Goal: Information Seeking & Learning: Learn about a topic

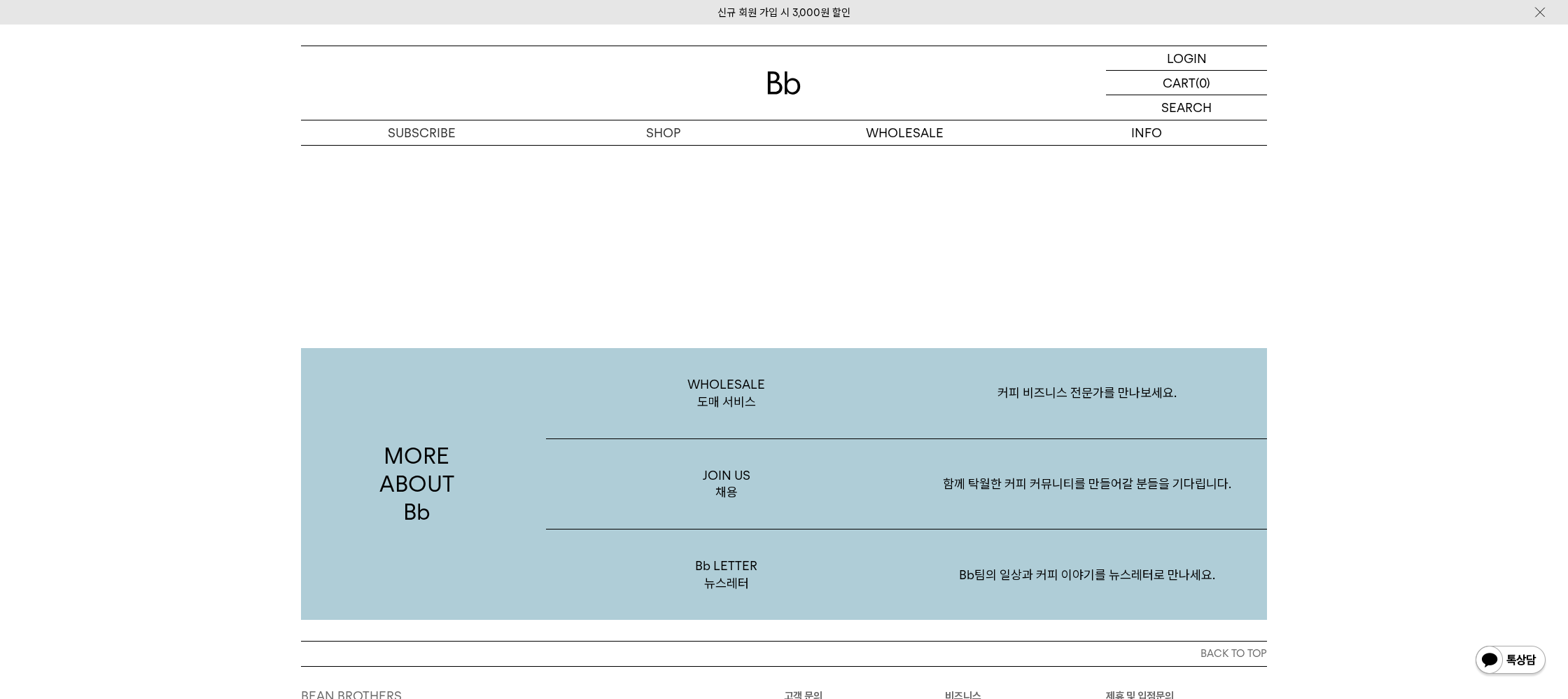
scroll to position [2730, 0]
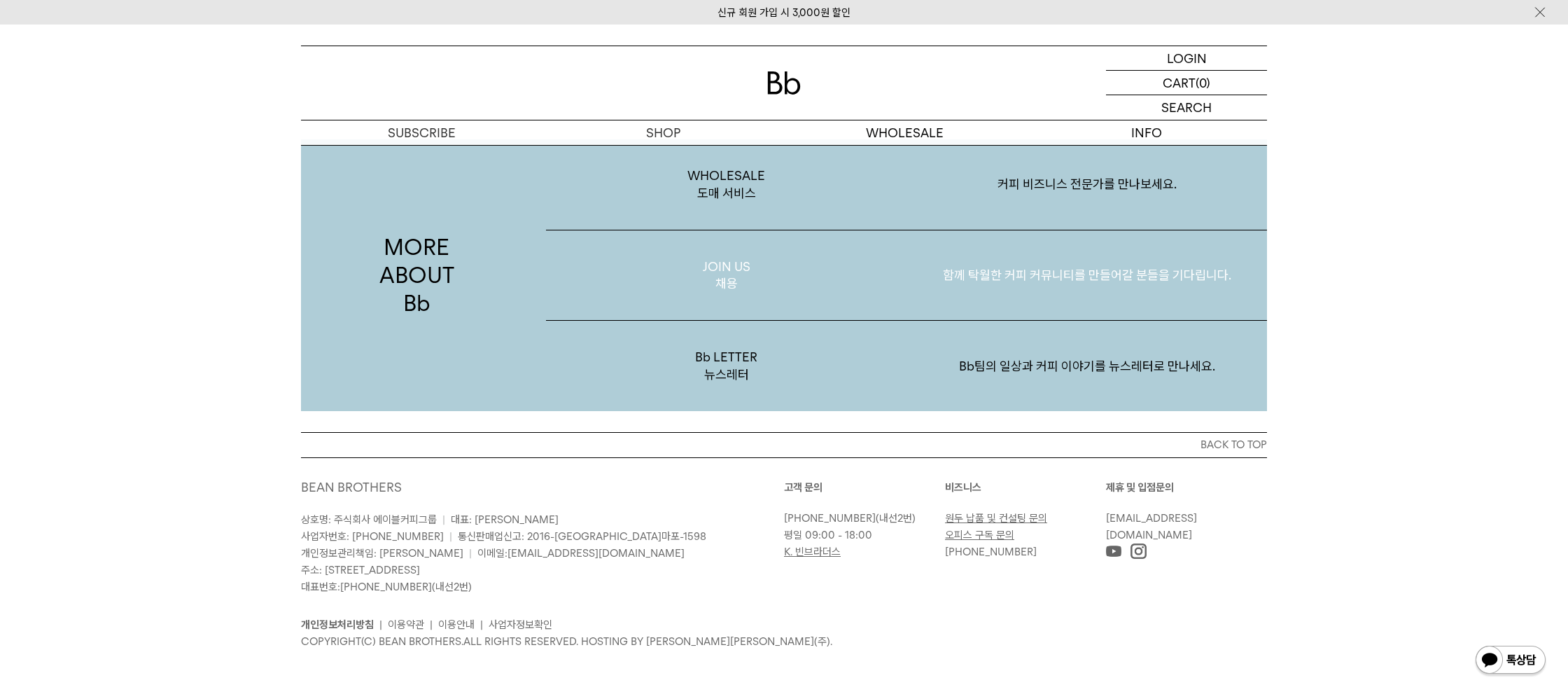
click at [739, 286] on p "JOIN US 채용" at bounding box center [726, 275] width 360 height 90
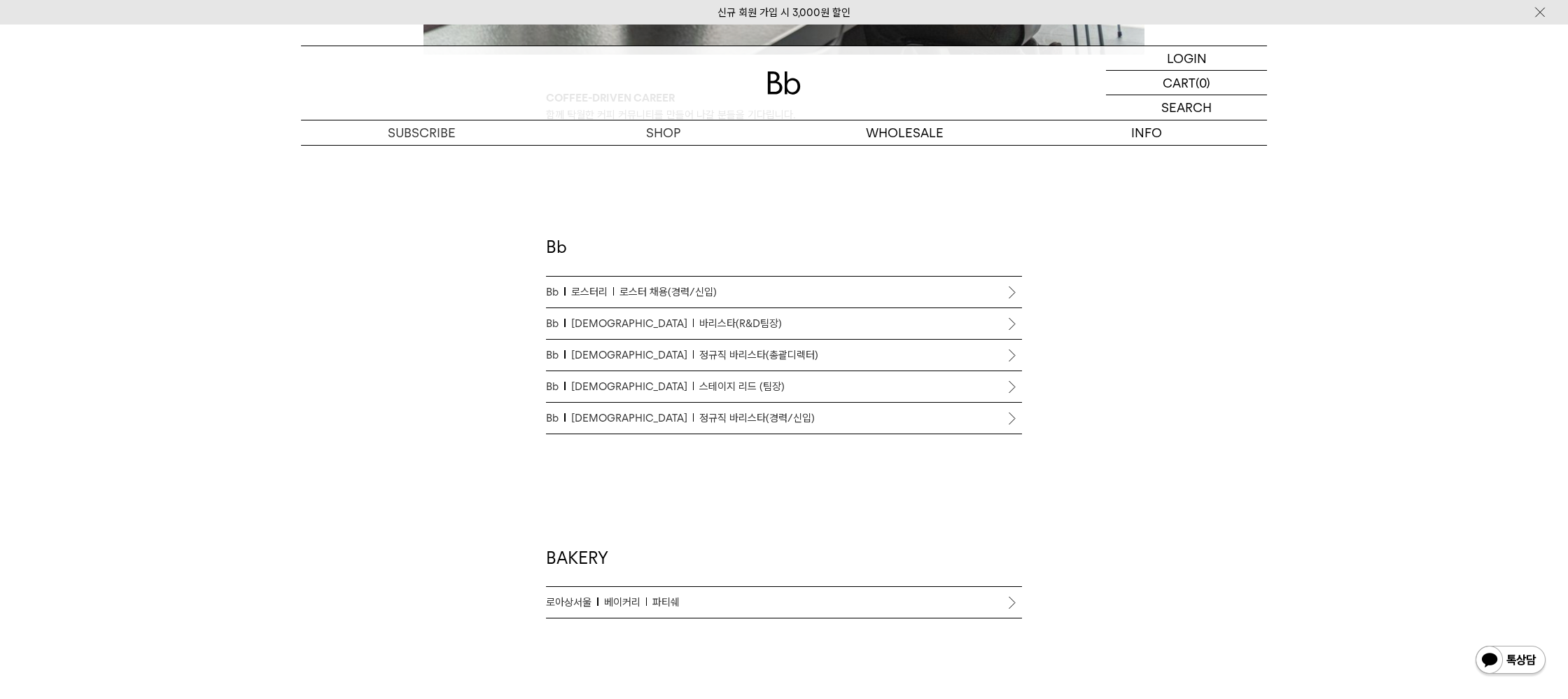
scroll to position [722, 0]
click at [726, 416] on span "정규직 바리스타(경력/신입)" at bounding box center [757, 418] width 115 height 17
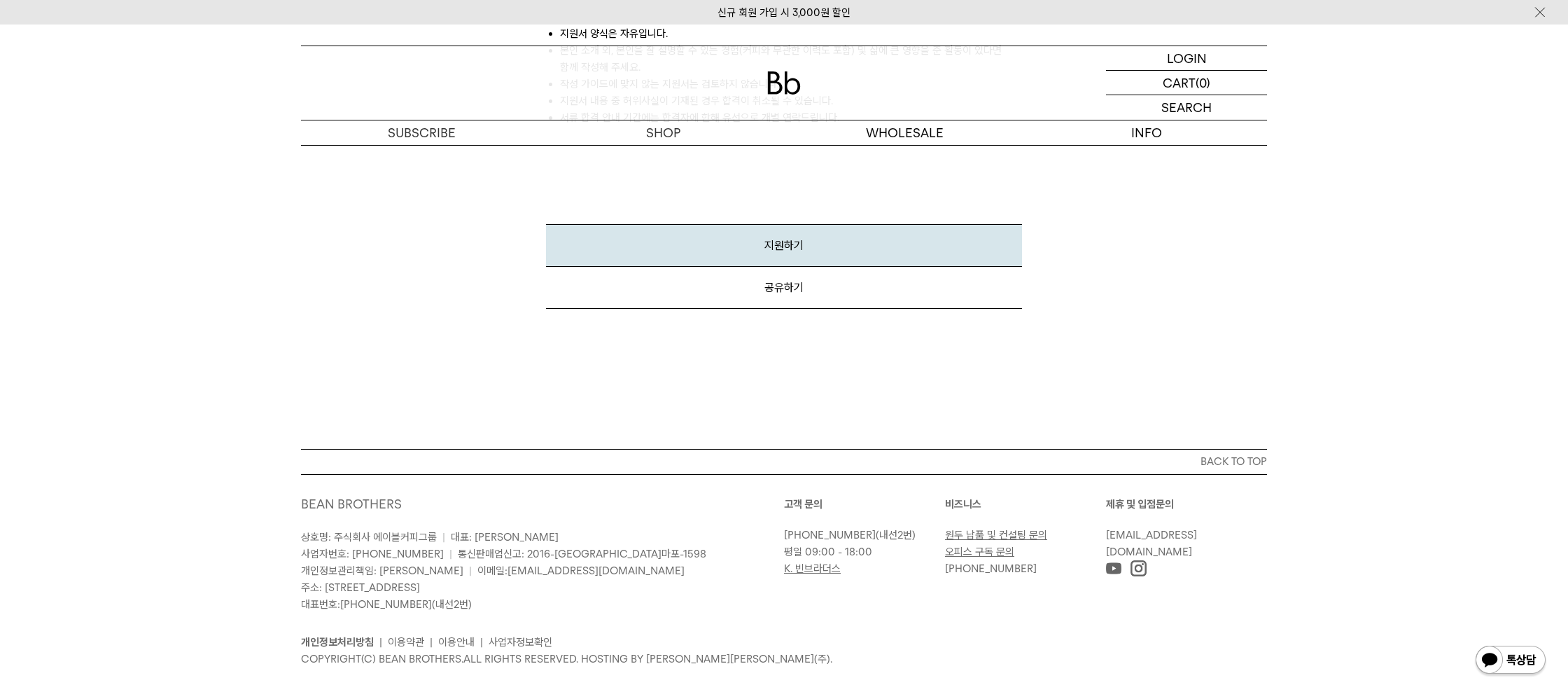
scroll to position [2144, 0]
